Goal: Task Accomplishment & Management: Use online tool/utility

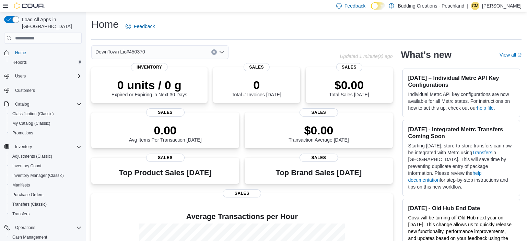
scroll to position [67, 0]
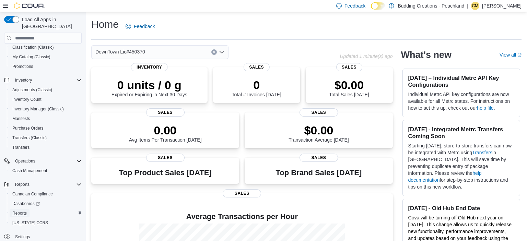
click at [22, 211] on span "Reports" at bounding box center [19, 213] width 14 height 5
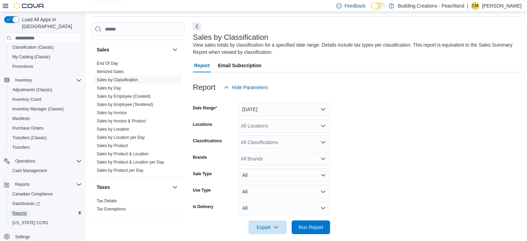
scroll to position [30, 0]
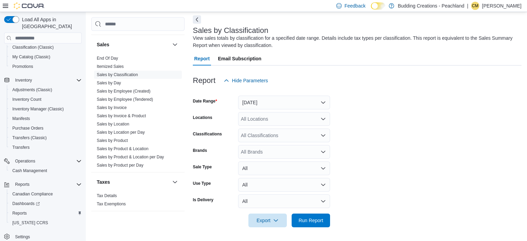
click at [131, 72] on link "Sales by Classification" at bounding box center [117, 74] width 41 height 5
click at [306, 221] on span "Run Report" at bounding box center [311, 220] width 25 height 7
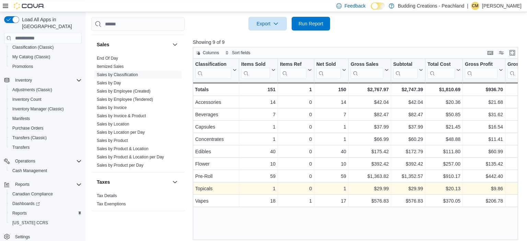
scroll to position [231, 0]
